Goal: Answer question/provide support: Answer question/provide support

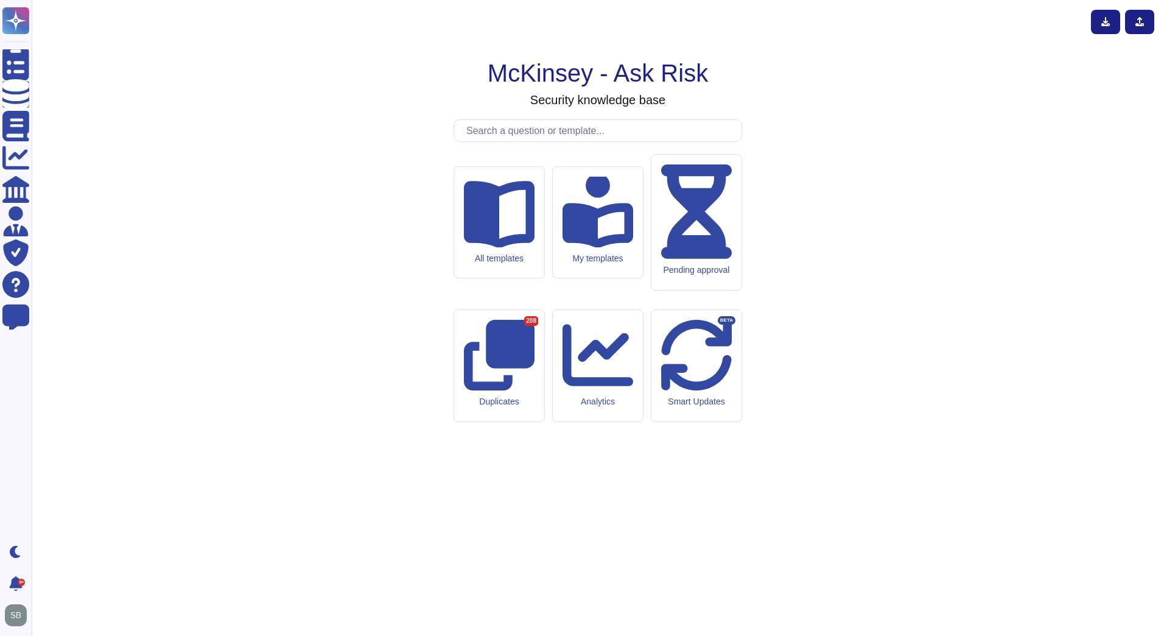
click at [153, 46] on div "McKinsey - Ask Risk Security knowledge base All templates My templates Pending …" at bounding box center [597, 318] width 1113 height 616
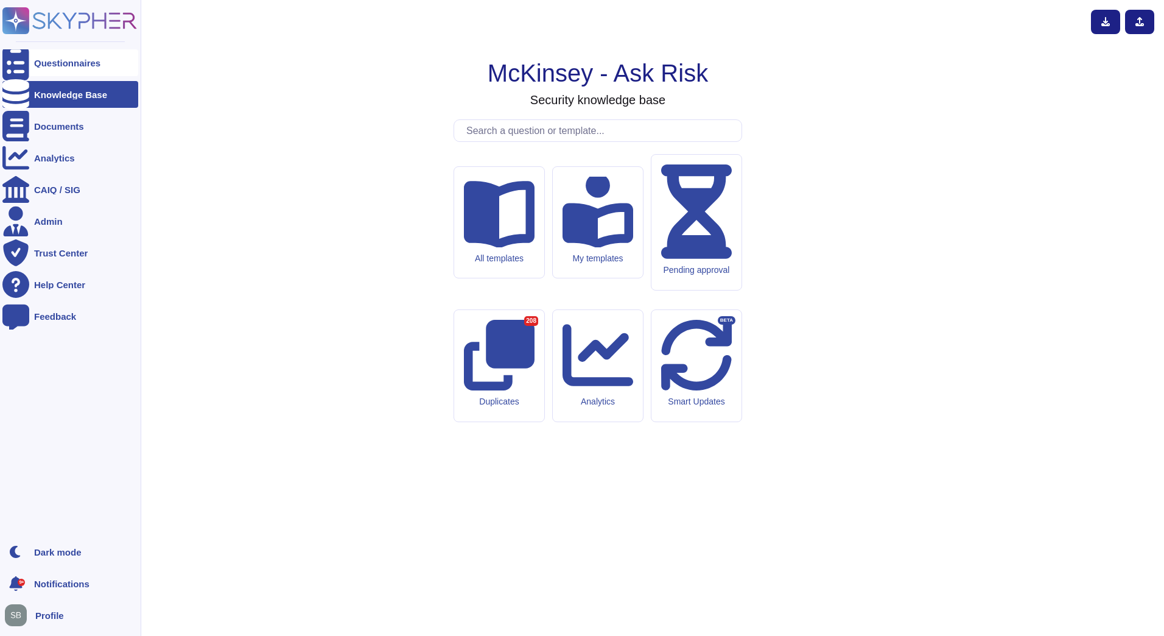
click at [24, 63] on div at bounding box center [15, 62] width 27 height 27
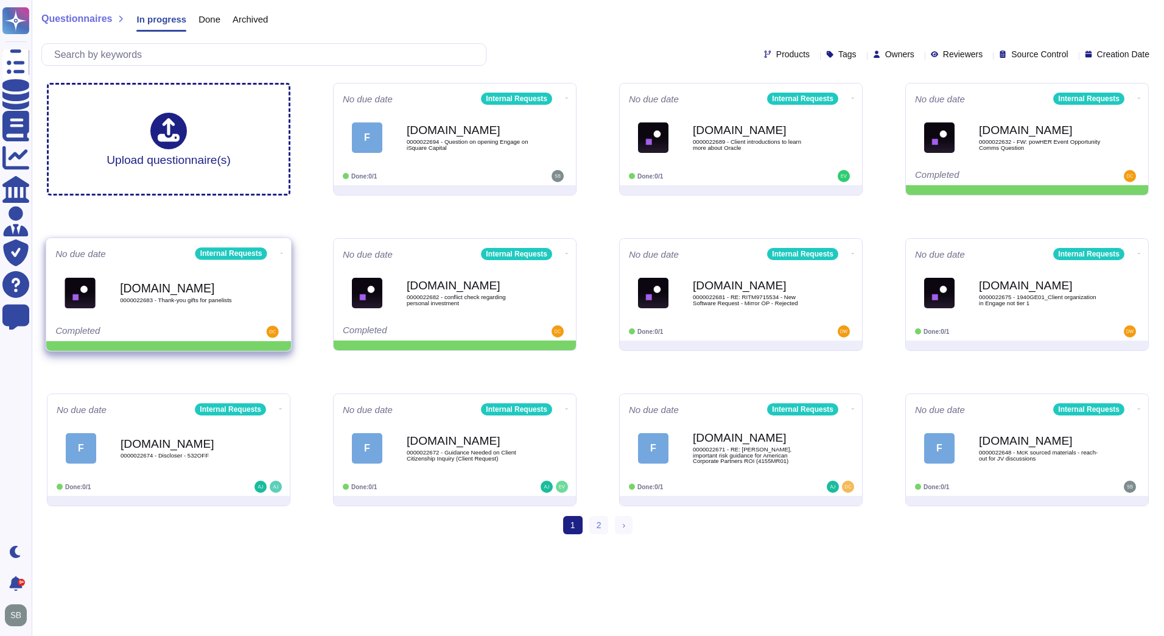
click at [281, 251] on icon at bounding box center [282, 252] width 2 height 3
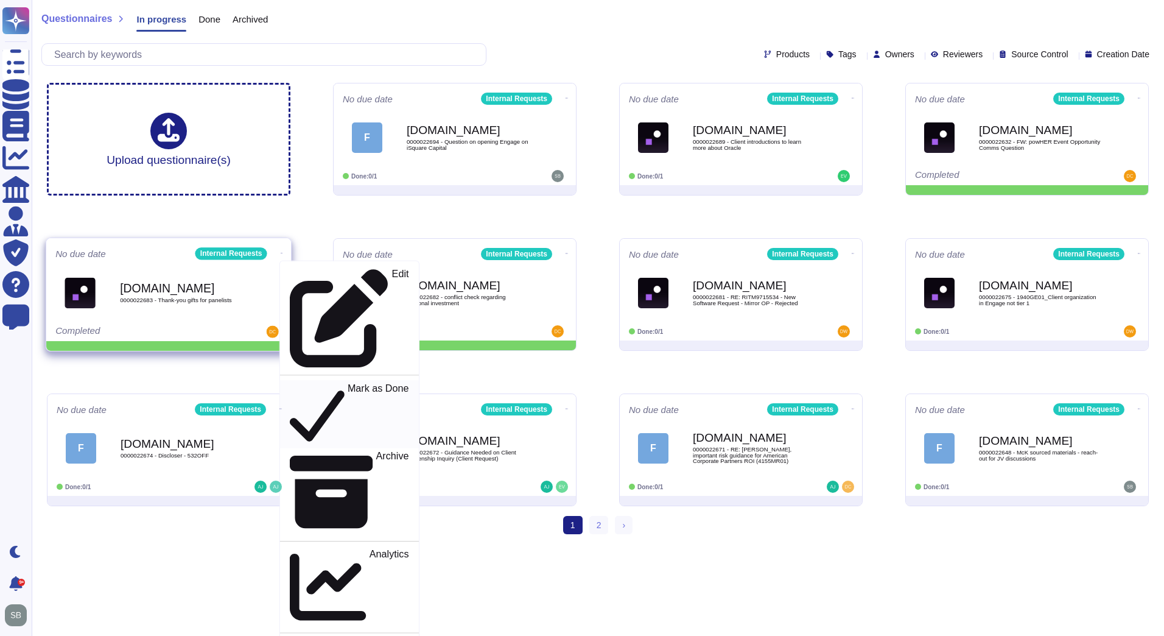
click at [348, 383] on p "Mark as Done" at bounding box center [378, 414] width 61 height 62
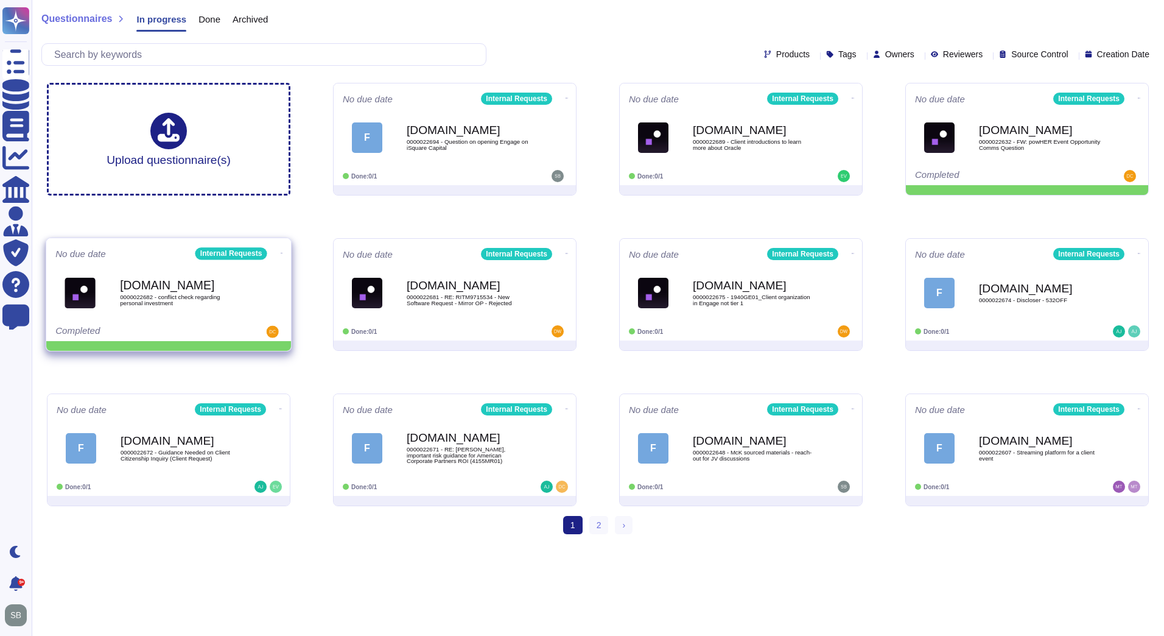
click at [281, 251] on icon at bounding box center [282, 252] width 2 height 3
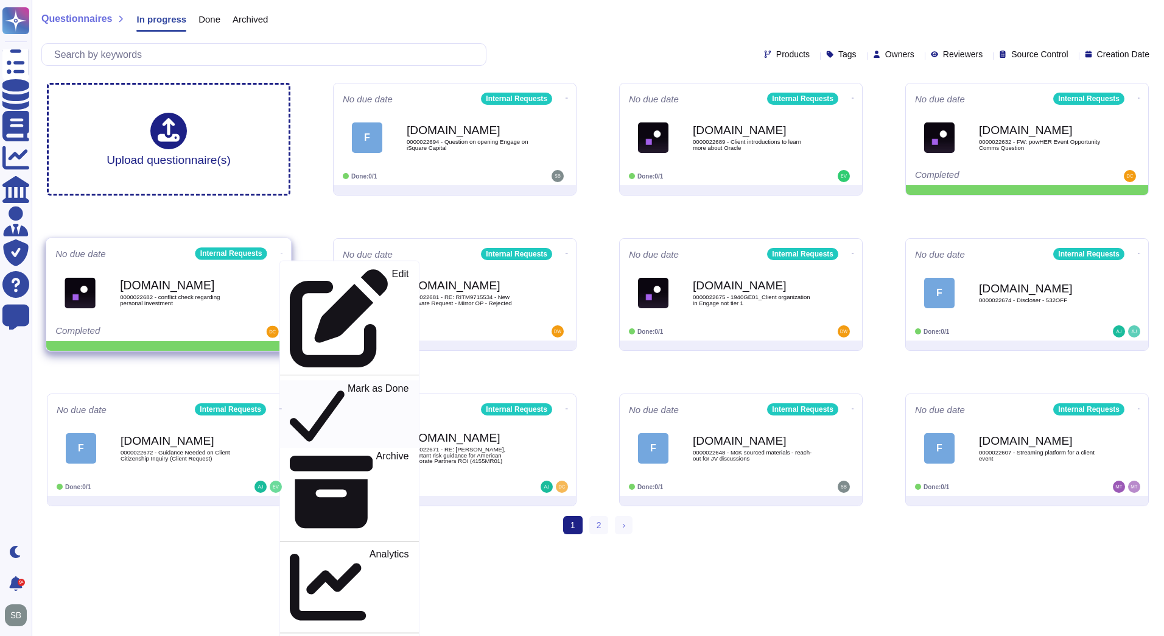
click at [348, 383] on p "Mark as Done" at bounding box center [378, 414] width 61 height 62
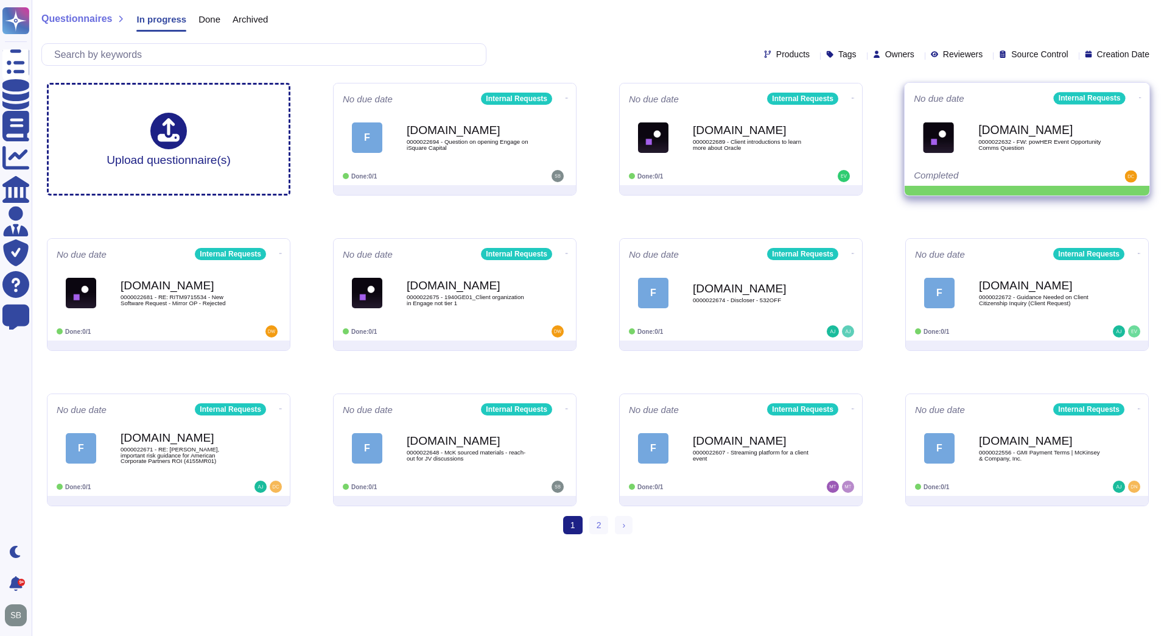
click at [1139, 97] on icon at bounding box center [1140, 97] width 2 height 1
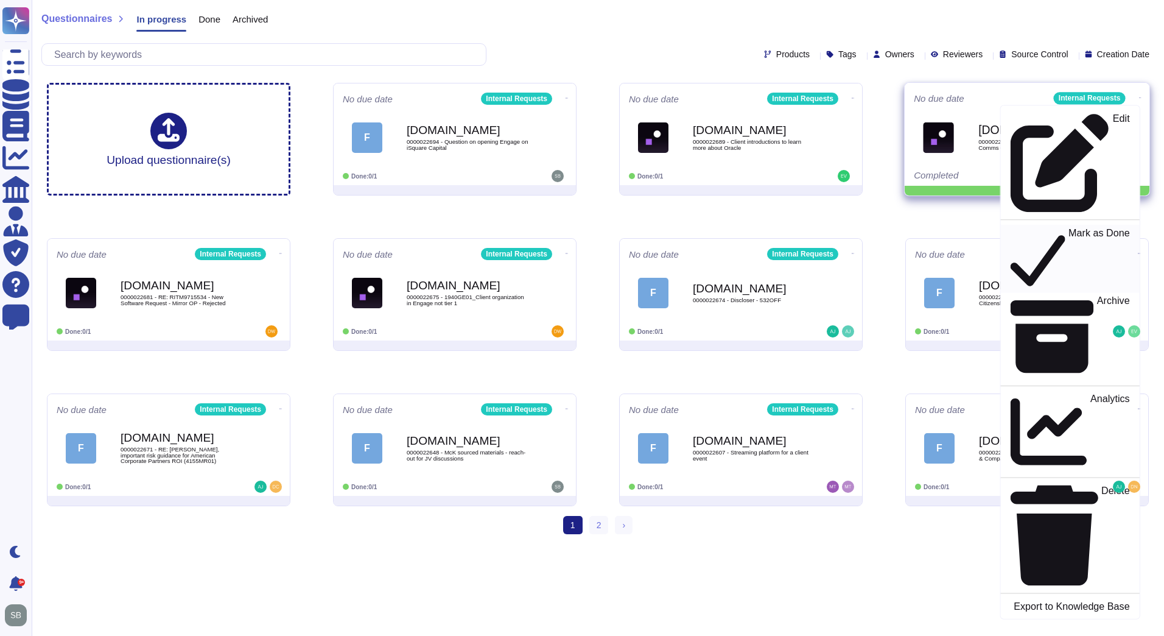
click at [1069, 228] on p "Mark as Done" at bounding box center [1099, 259] width 61 height 62
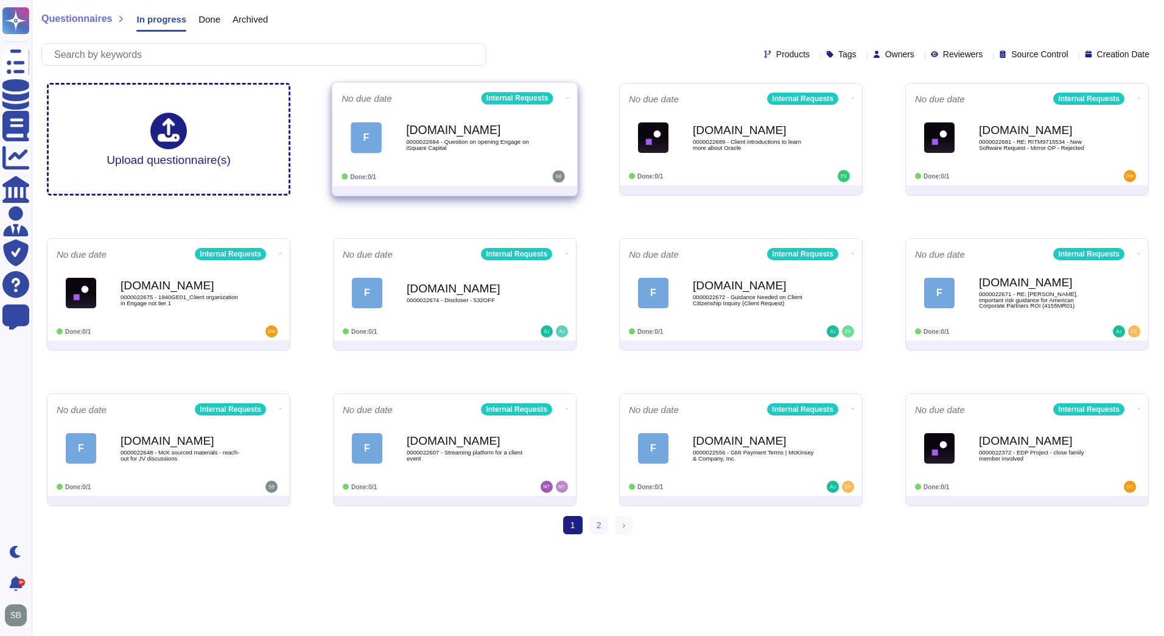
click at [445, 157] on div "[DOMAIN_NAME] 0000022694 - Question on opening Engage on iSquare Capital" at bounding box center [467, 137] width 123 height 49
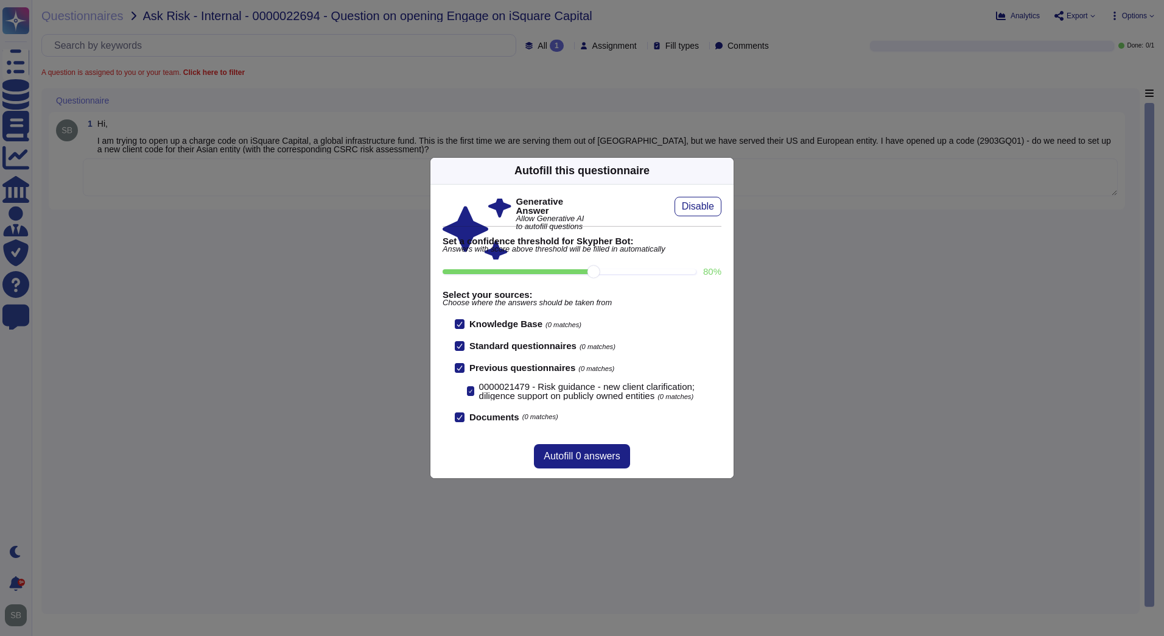
click at [726, 170] on icon at bounding box center [726, 170] width 0 height 0
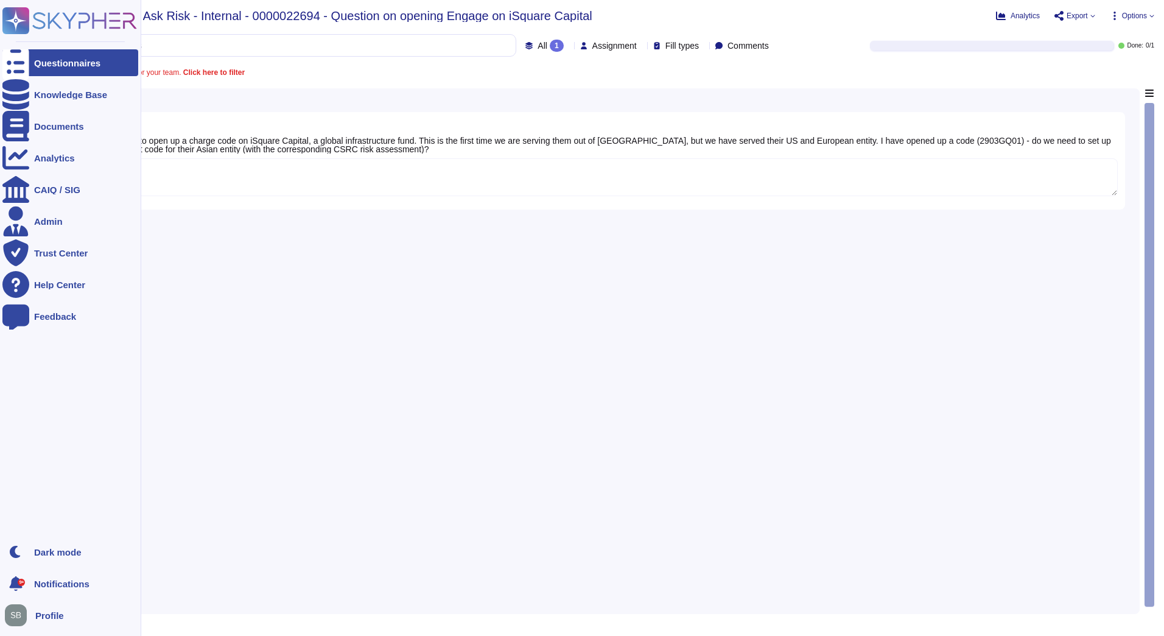
click at [74, 62] on div "Questionnaires" at bounding box center [67, 62] width 66 height 9
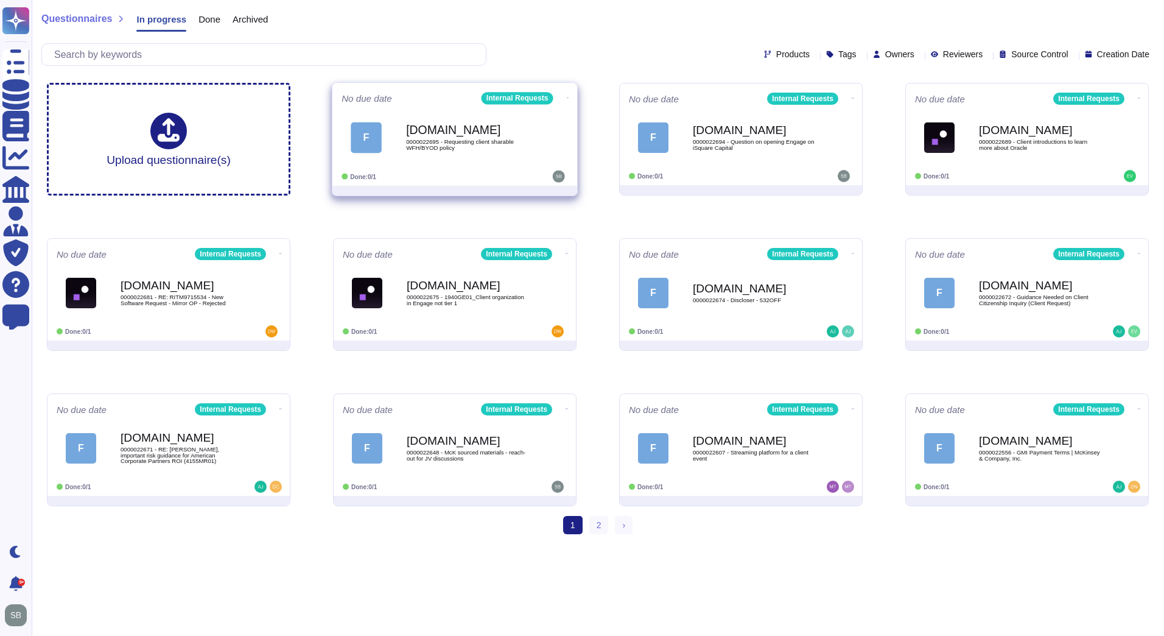
click at [468, 139] on span "0000022695 - Requesting client sharable WFH/BYOD policy" at bounding box center [467, 145] width 123 height 12
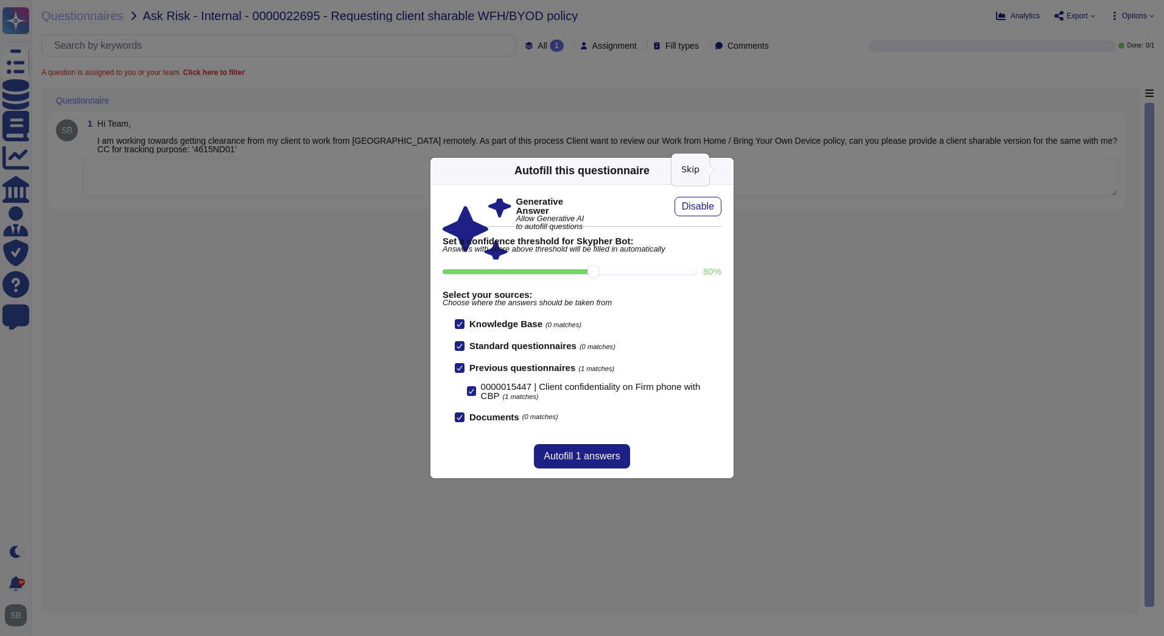
click at [726, 170] on icon at bounding box center [726, 170] width 0 height 0
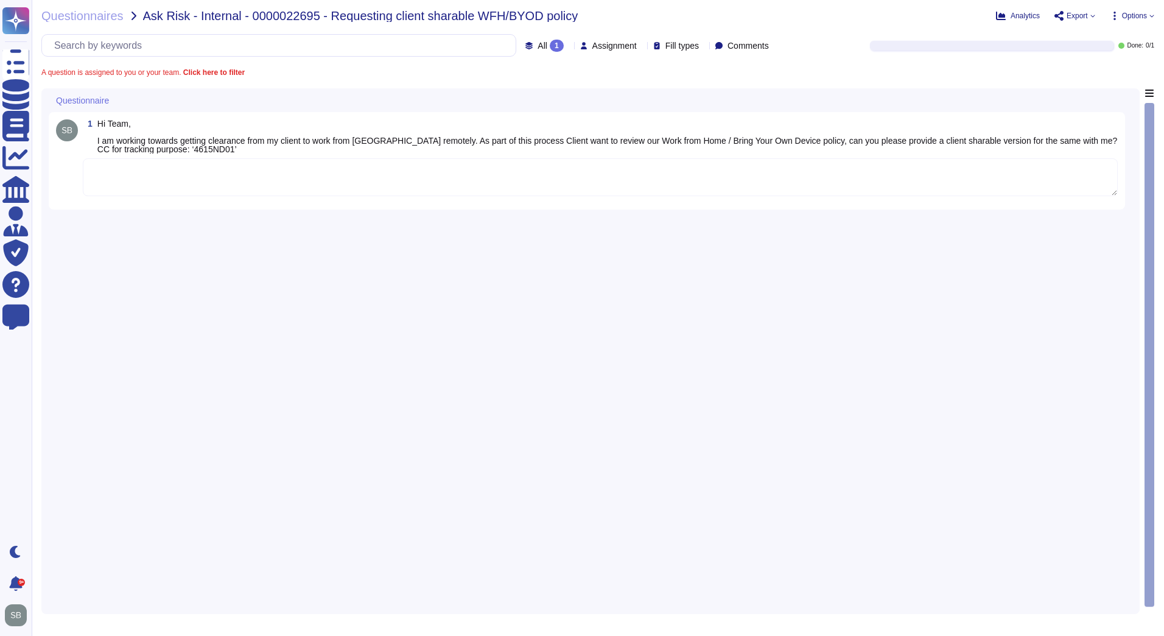
click at [345, 271] on div "1 Hi Team, I am working towards getting clearance from my client to work from […" at bounding box center [591, 347] width 1084 height 518
click at [68, 14] on span "Questionnaires" at bounding box center [82, 16] width 82 height 12
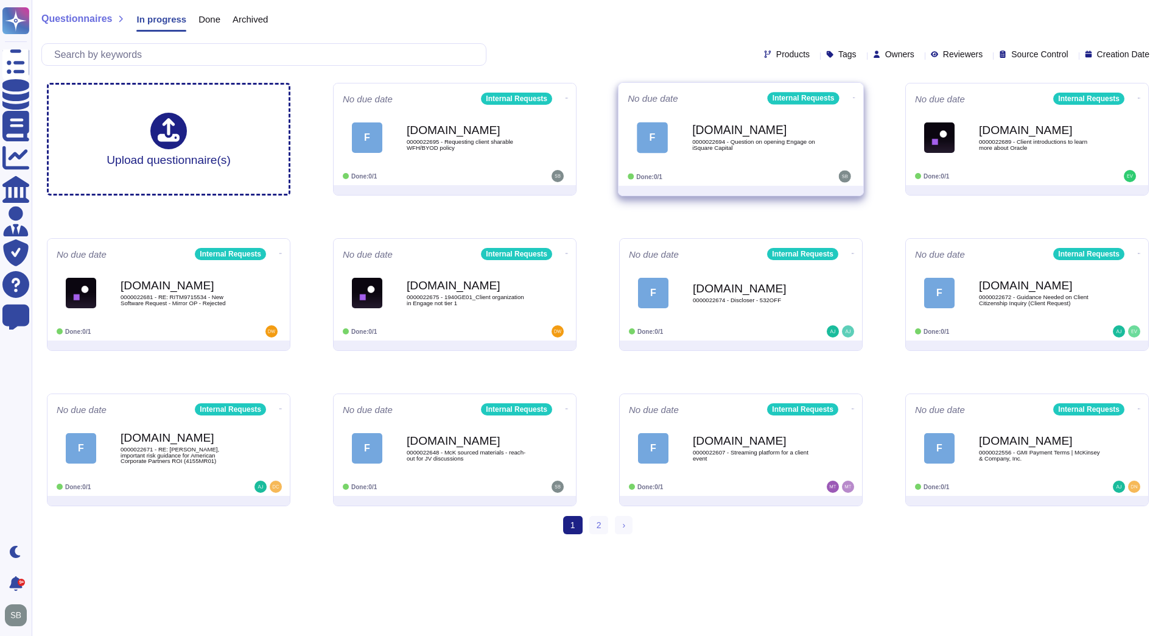
click at [720, 150] on div "[DOMAIN_NAME] 0000022694 - Question on opening Engage on iSquare Capital" at bounding box center [753, 137] width 123 height 49
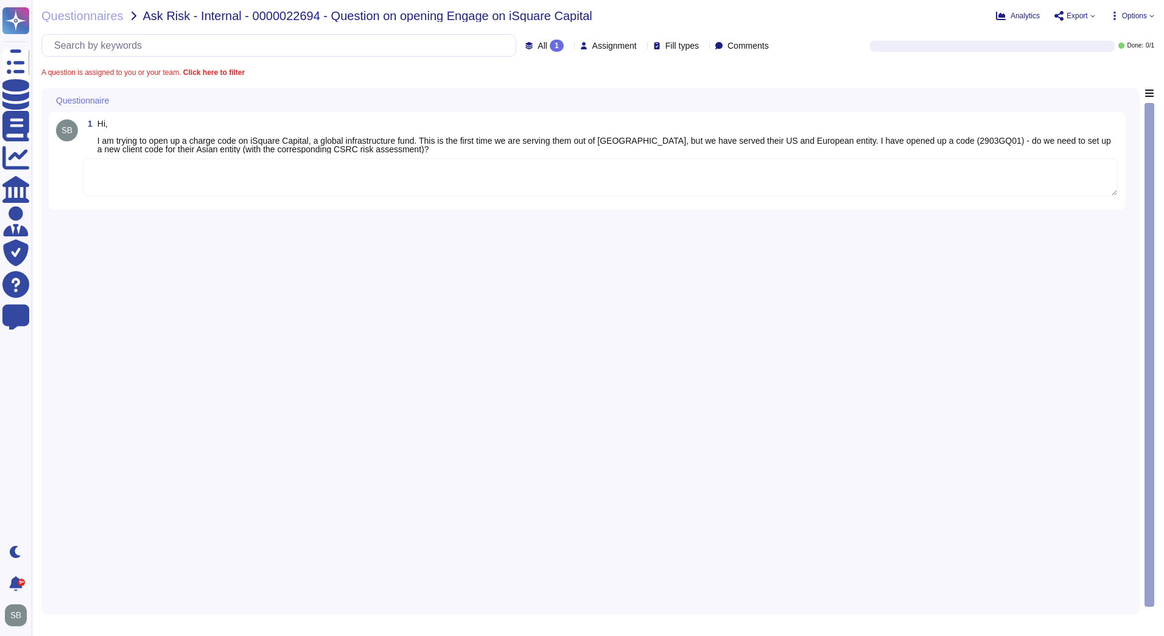
click at [195, 191] on textarea at bounding box center [600, 177] width 1035 height 38
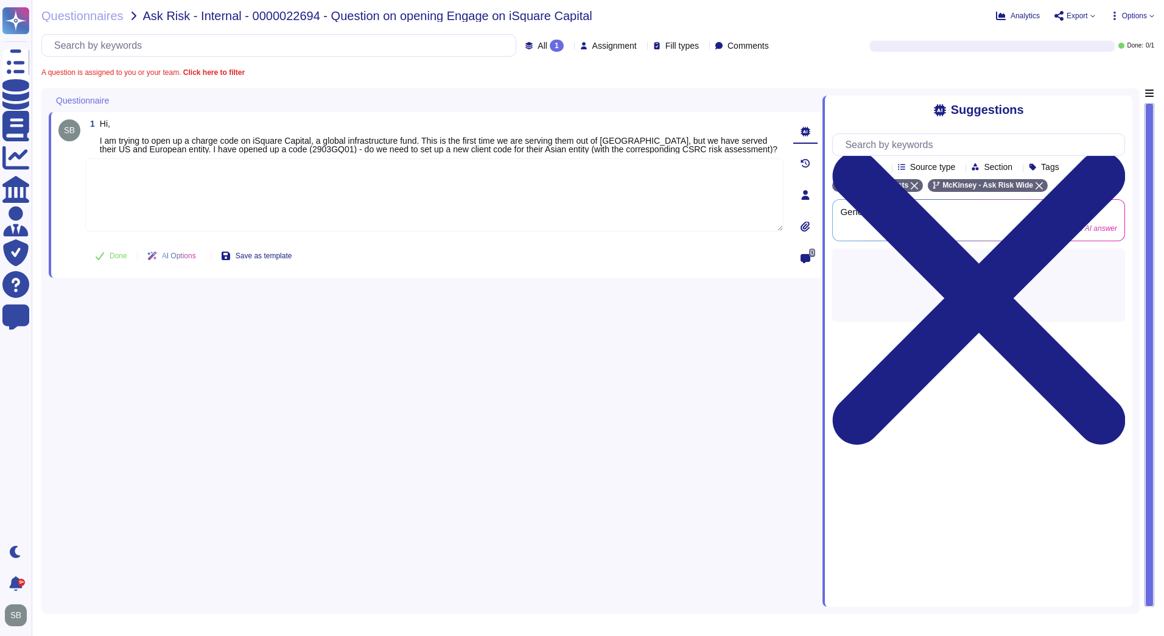
paste textarea "We are looping in @AsiaDiligence team to review the below code and provide guid…"
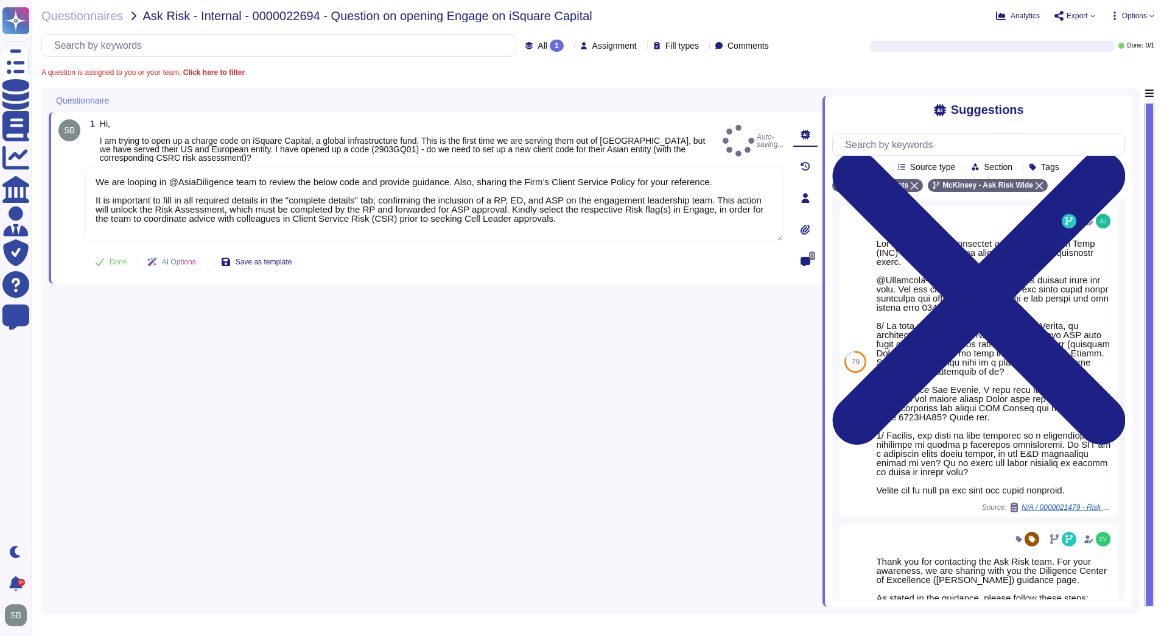
click at [105, 256] on button "Done" at bounding box center [111, 262] width 52 height 24
type textarea "We are looping in @AsiaDiligence team to review the below code and provide guid…"
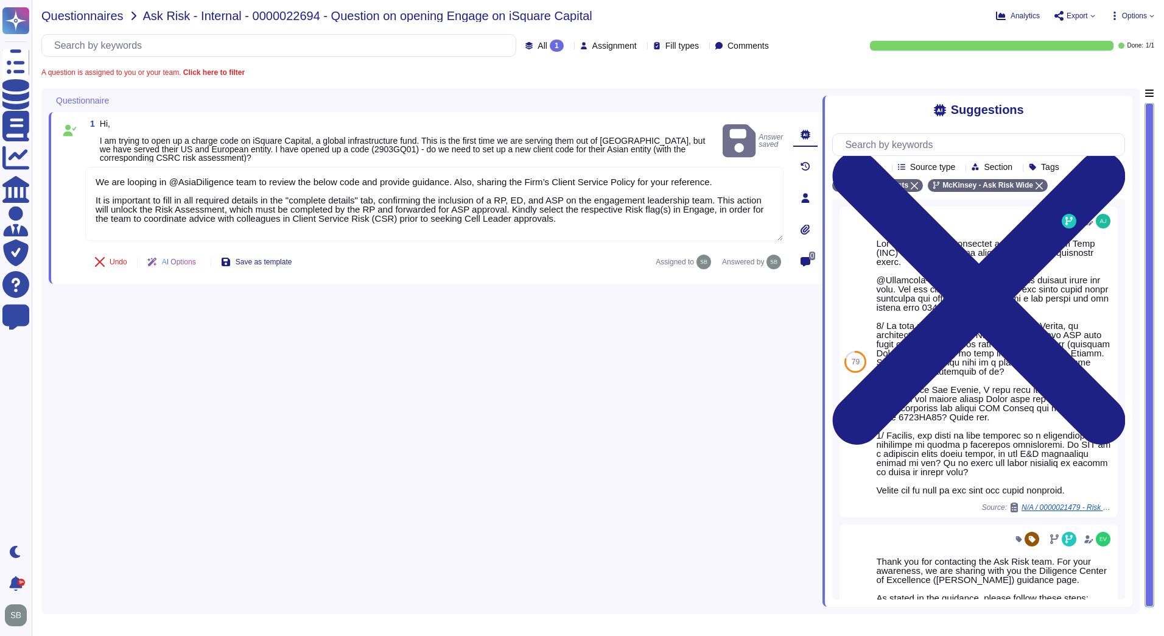
click at [97, 18] on span "Questionnaires" at bounding box center [82, 16] width 82 height 12
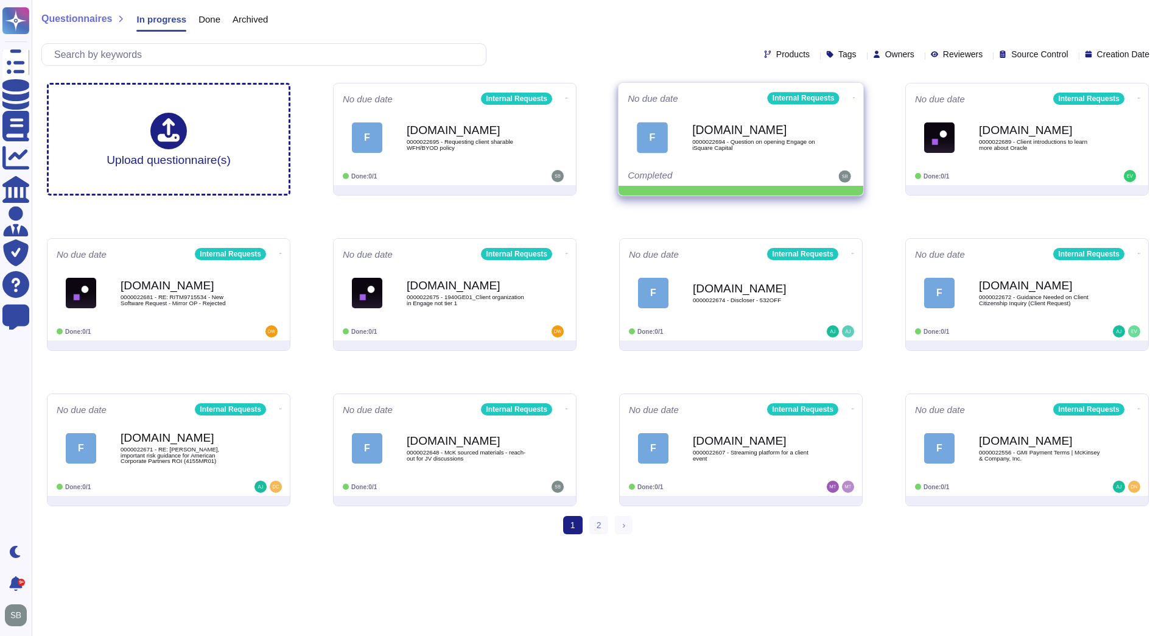
click at [853, 98] on icon at bounding box center [854, 97] width 2 height 3
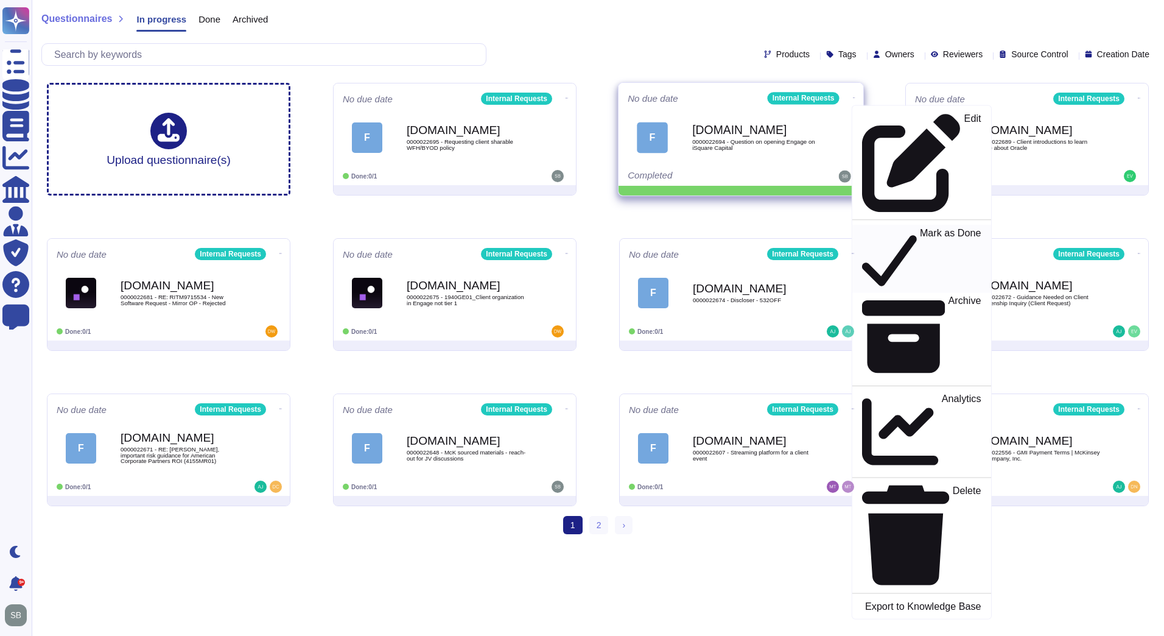
click at [920, 228] on p "Mark as Done" at bounding box center [950, 259] width 61 height 62
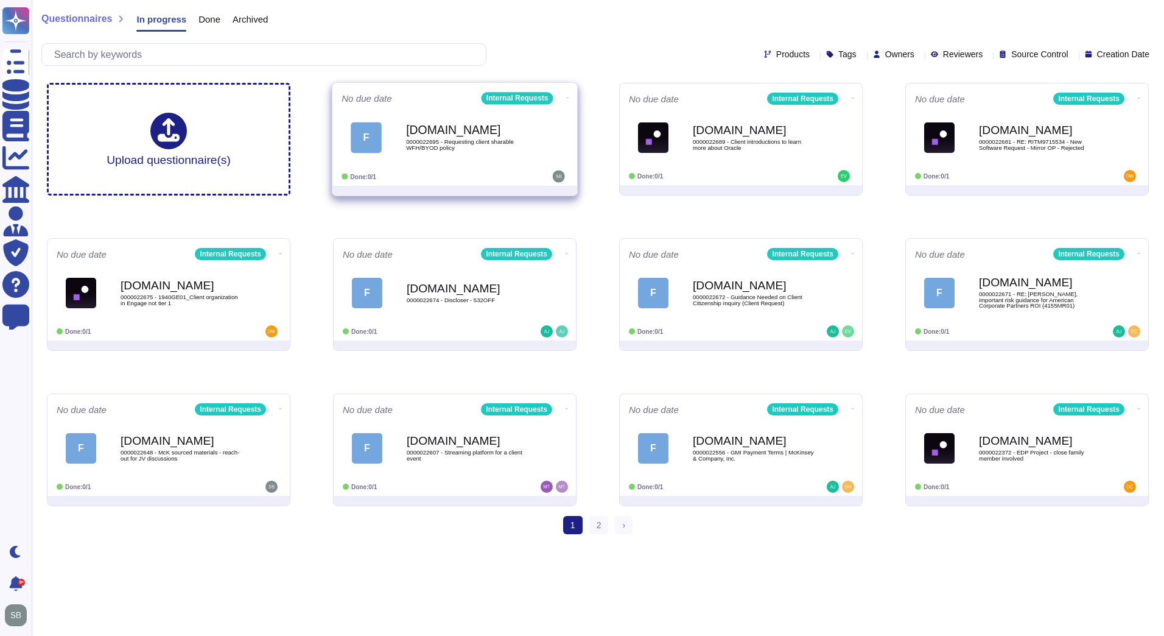
click at [502, 151] on div "[DOMAIN_NAME] 0000022695 - Requesting client sharable WFH/BYOD policy" at bounding box center [467, 137] width 123 height 49
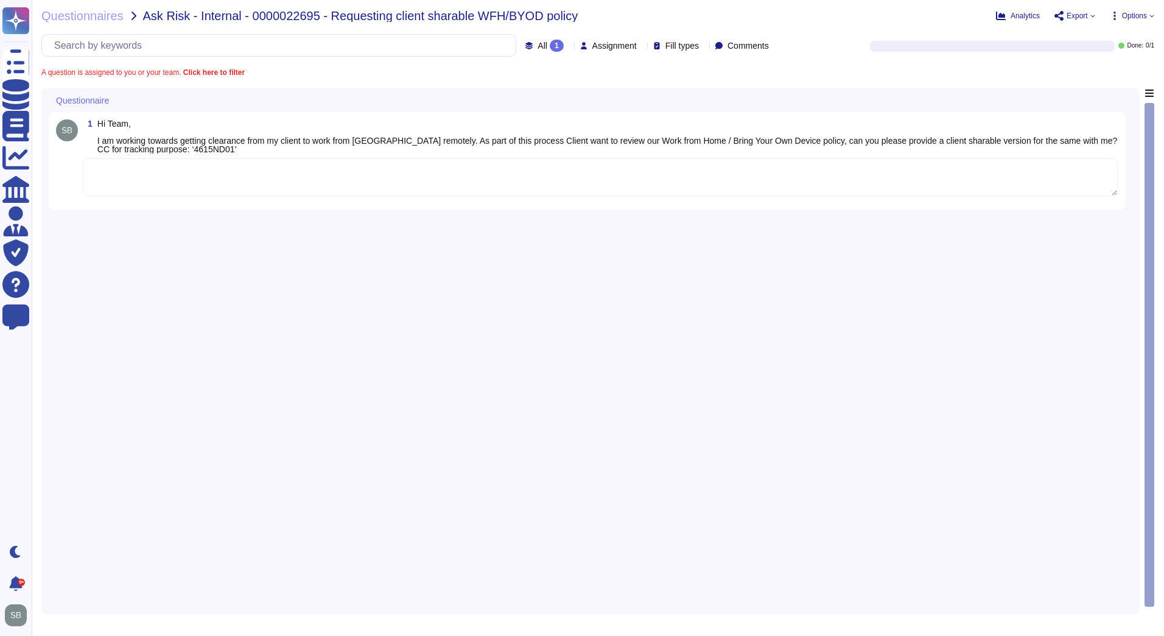
click at [171, 177] on textarea at bounding box center [600, 177] width 1035 height 38
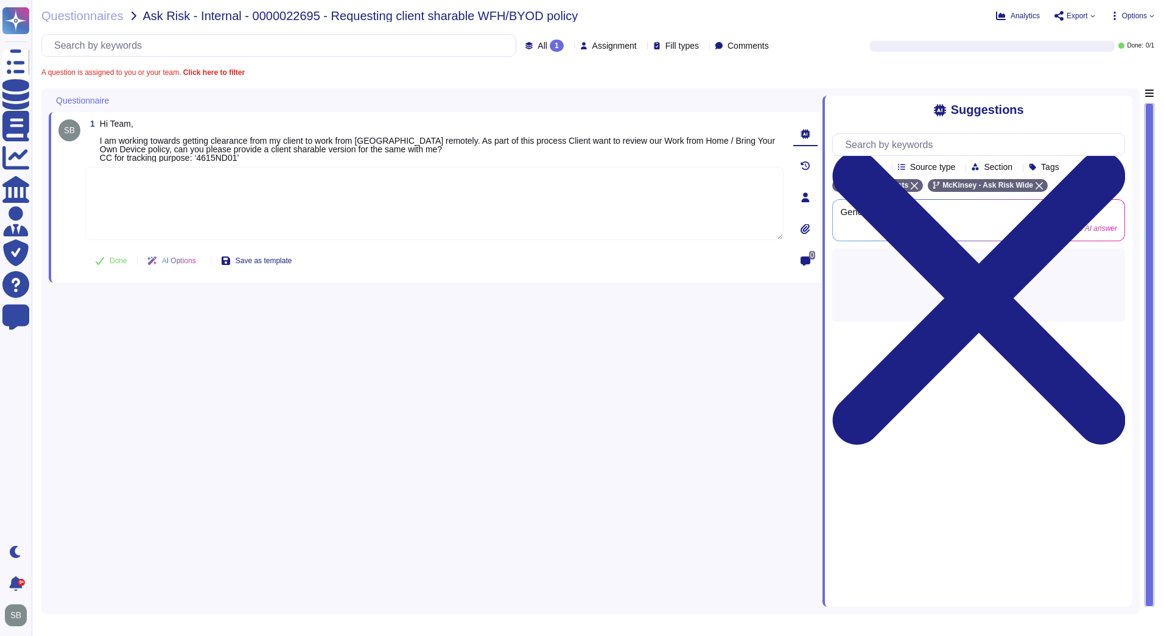
paste textarea "For your awareness, in line with our Acceptable Use of Technology Policy, the F…"
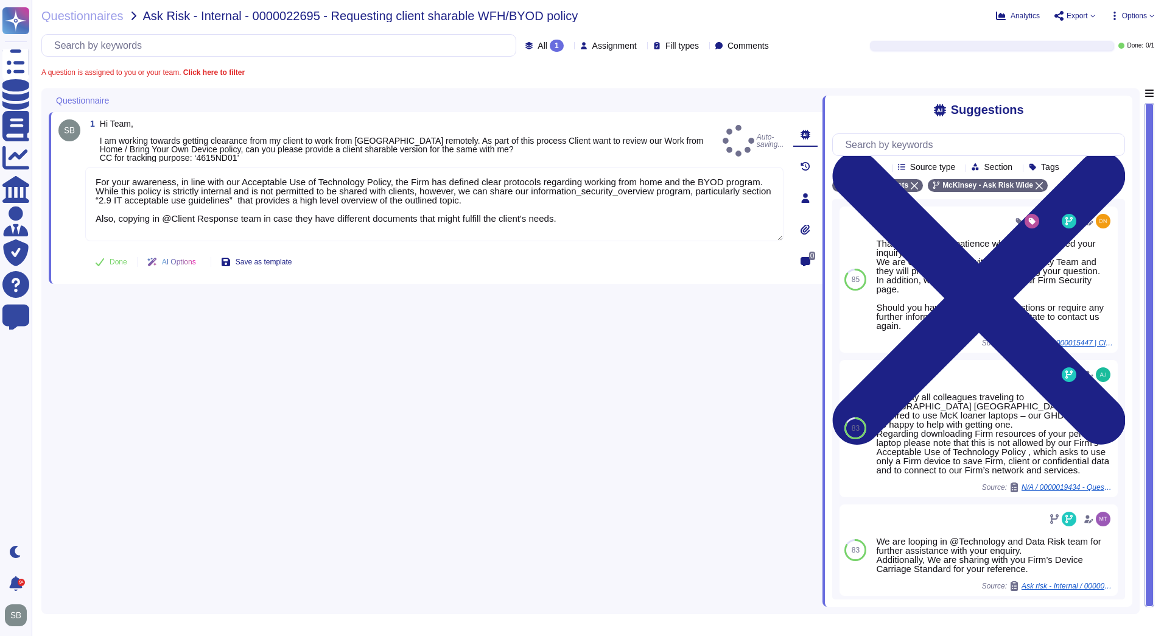
type textarea "For your awareness, in line with our Acceptable Use of Technology Policy, the F…"
click at [112, 262] on span "Done" at bounding box center [119, 261] width 18 height 7
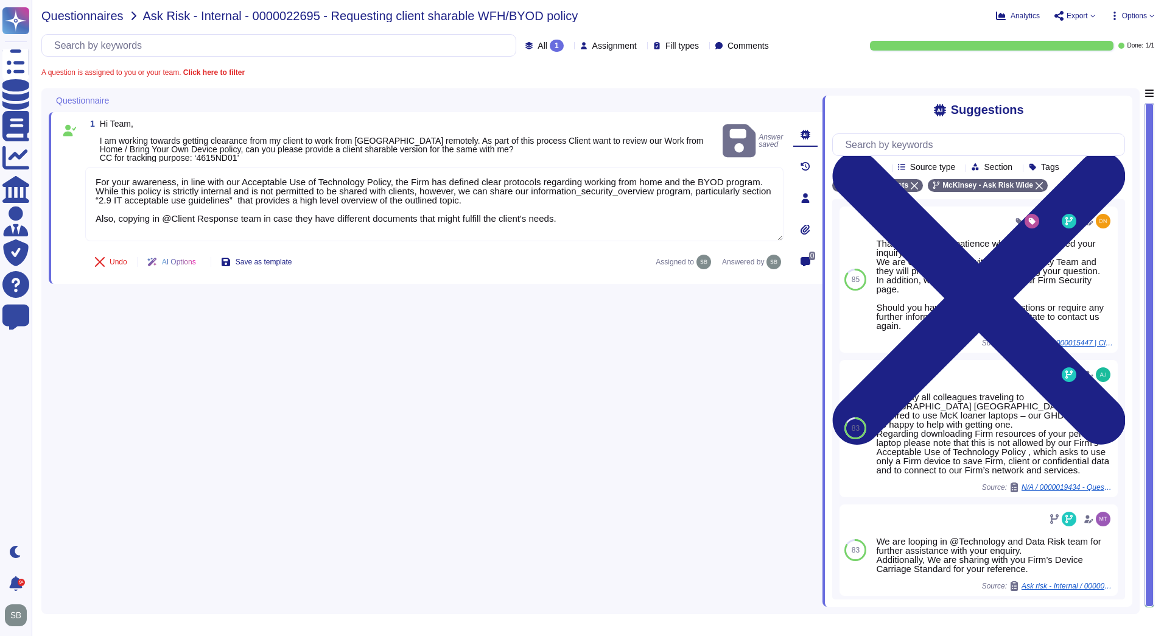
click at [76, 13] on span "Questionnaires" at bounding box center [82, 16] width 82 height 12
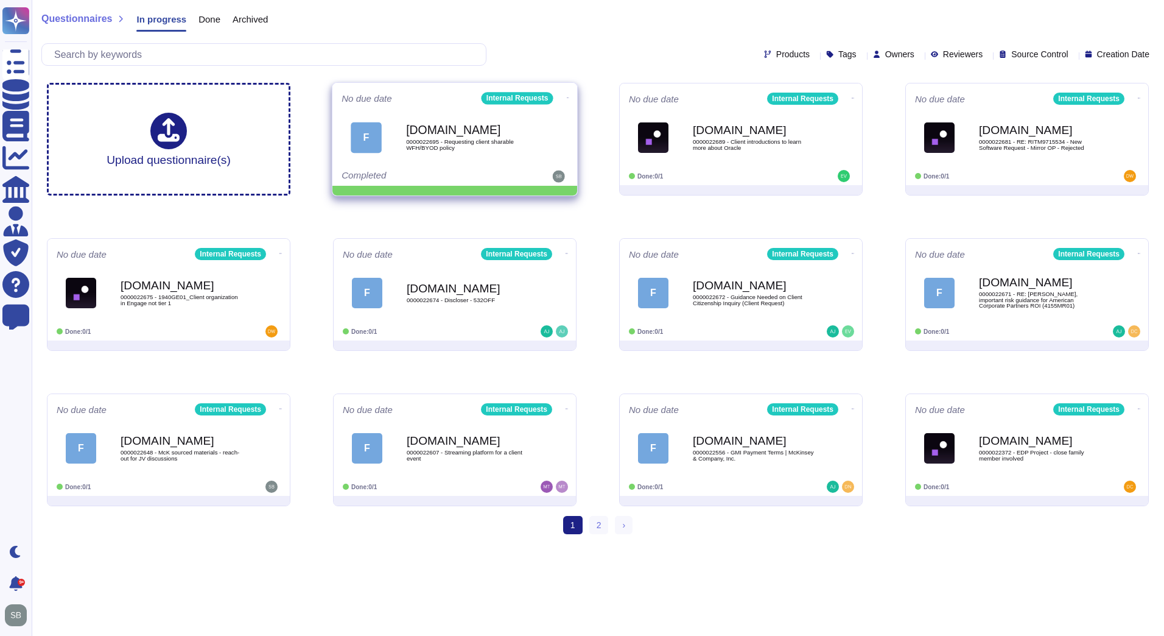
click at [567, 96] on icon at bounding box center [568, 97] width 2 height 3
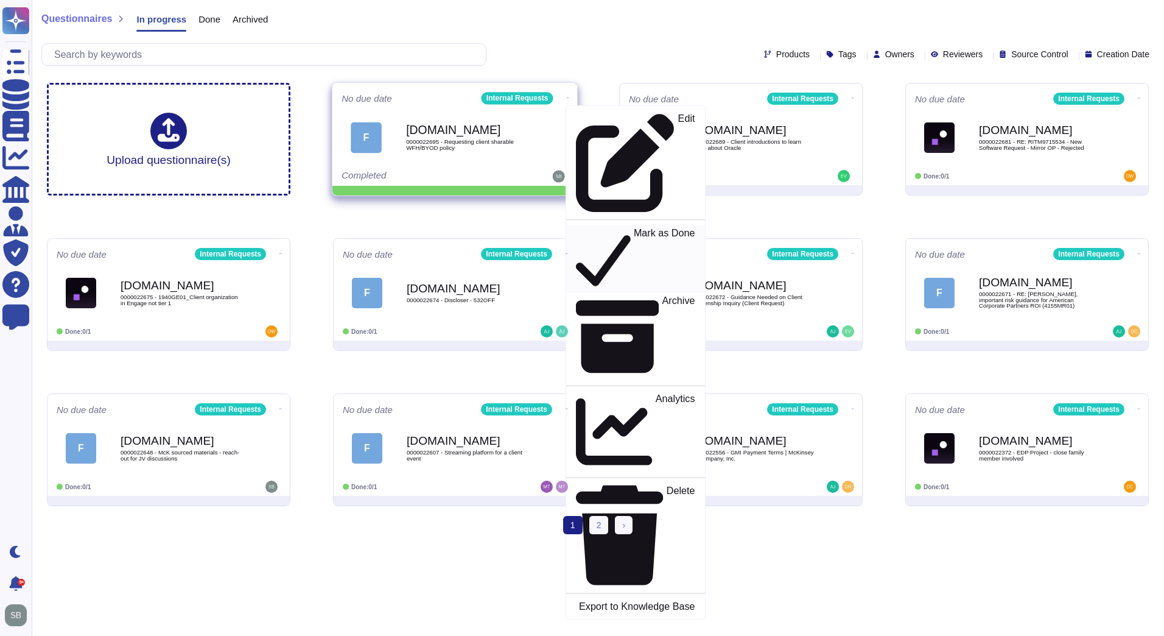
click at [634, 228] on p "Mark as Done" at bounding box center [664, 259] width 61 height 62
